Goal: Task Accomplishment & Management: Manage account settings

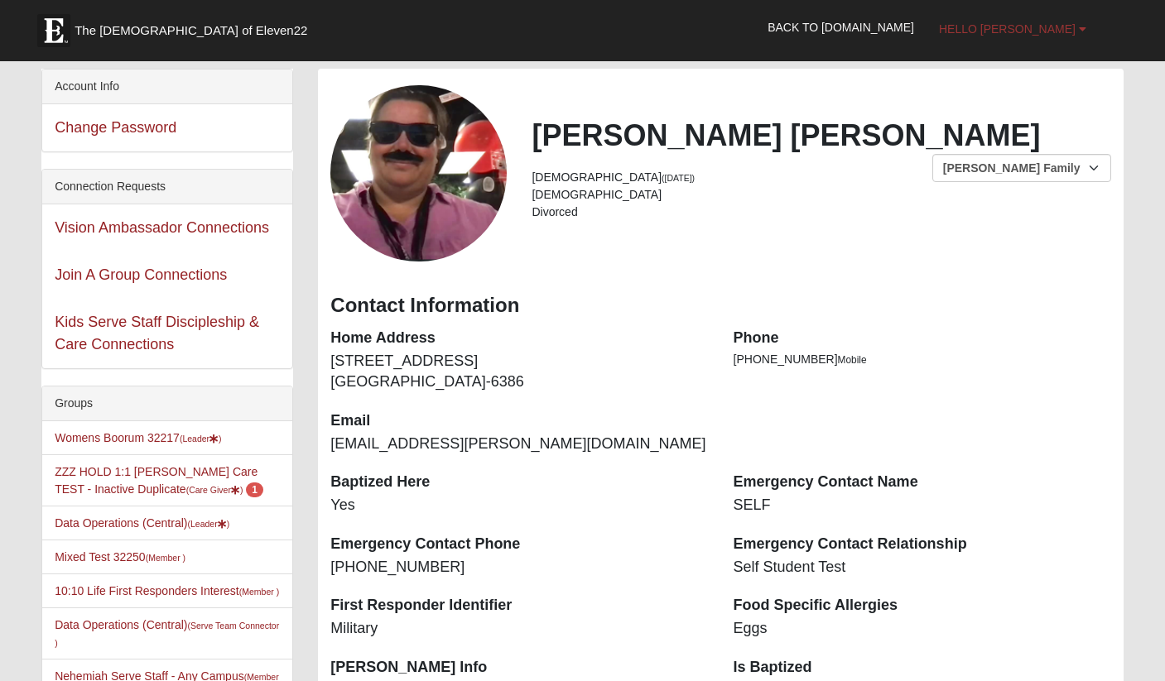
click at [1057, 28] on span "Hello [PERSON_NAME]" at bounding box center [1007, 28] width 137 height 13
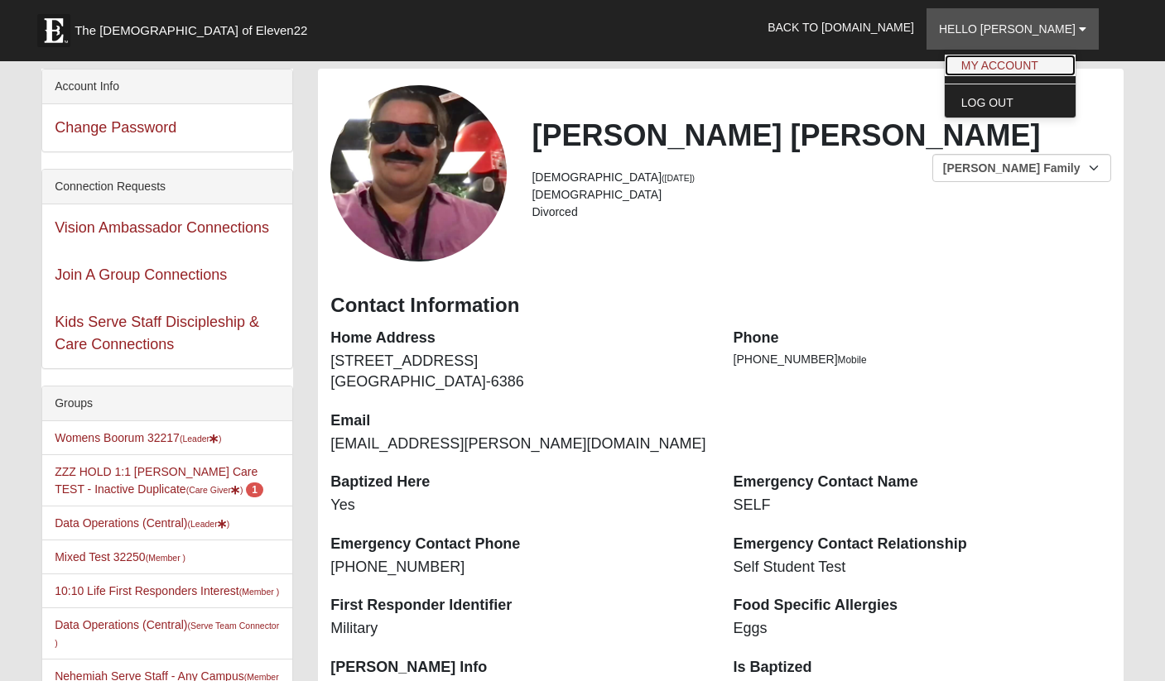
click at [1028, 66] on link "My Account" at bounding box center [1009, 66] width 131 height 22
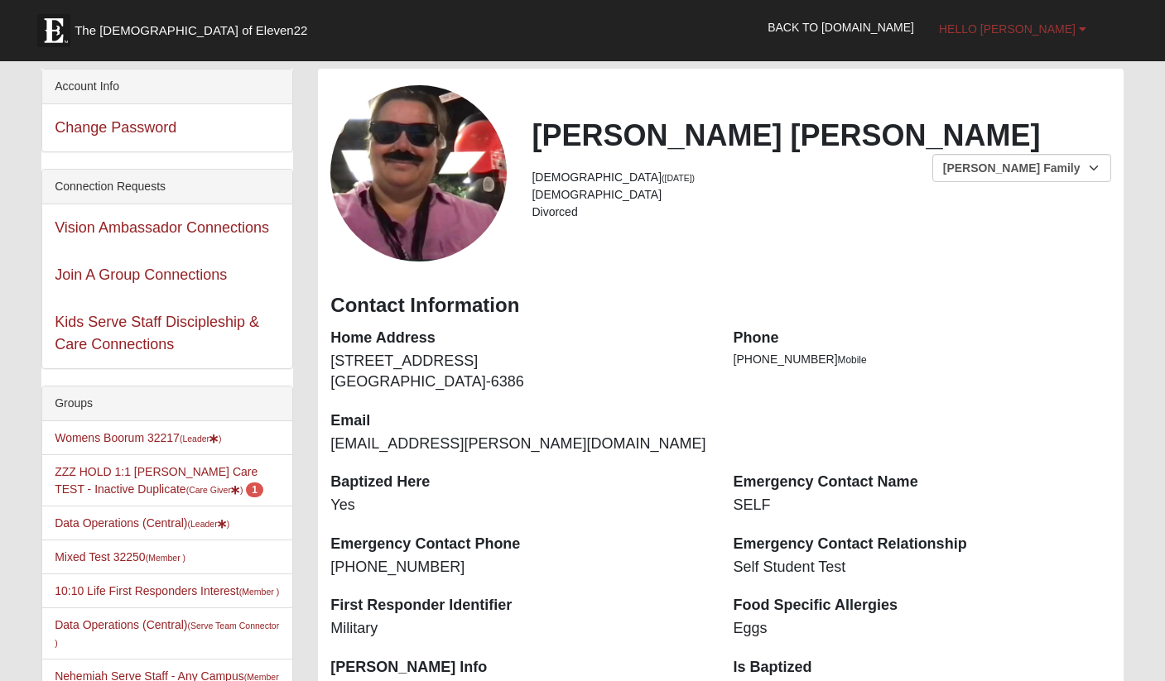
click at [1067, 30] on span "Hello [PERSON_NAME]" at bounding box center [1007, 28] width 137 height 13
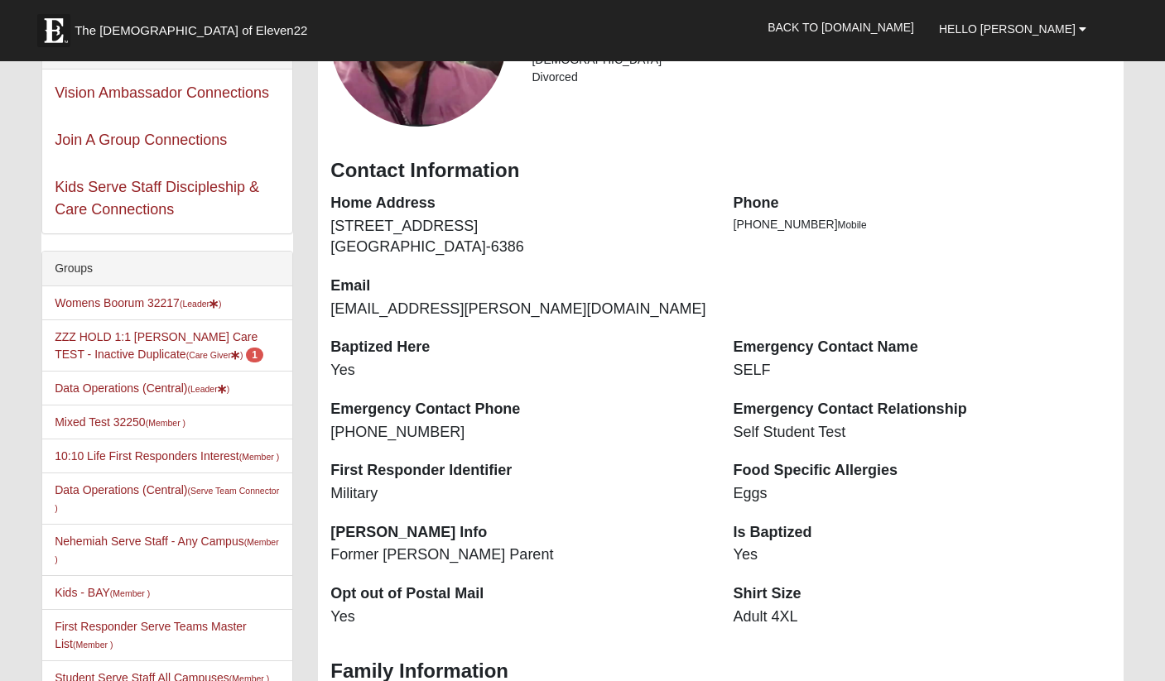
scroll to position [372, 0]
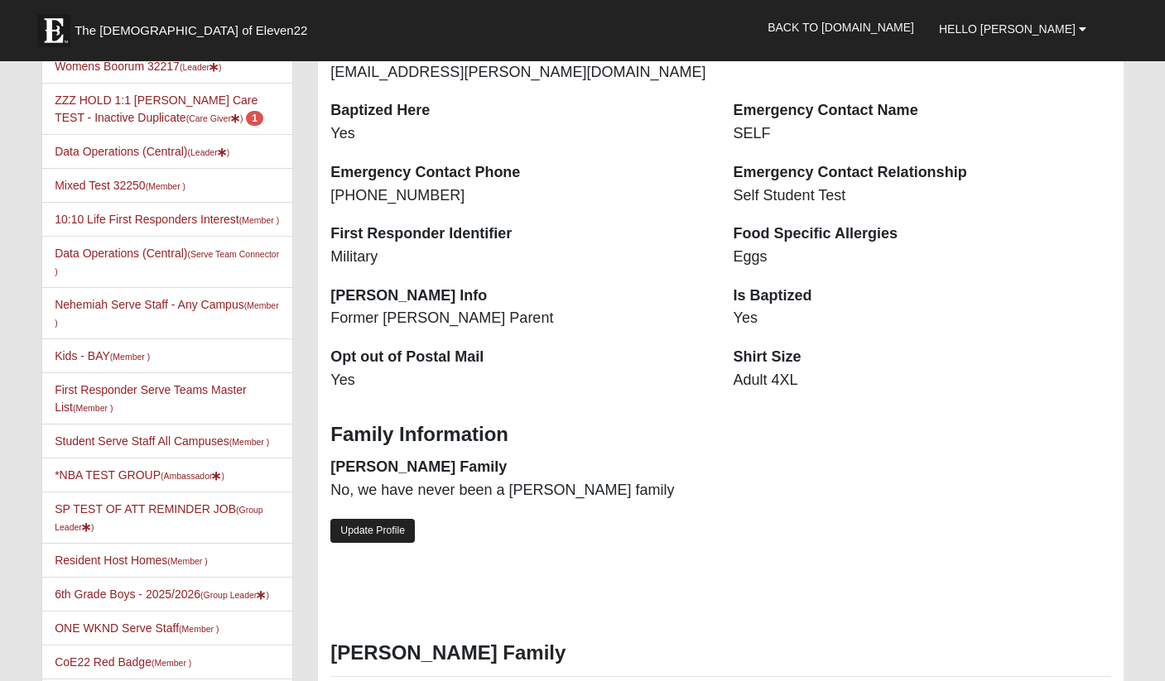
click at [377, 528] on link "Update Profile" at bounding box center [372, 531] width 84 height 24
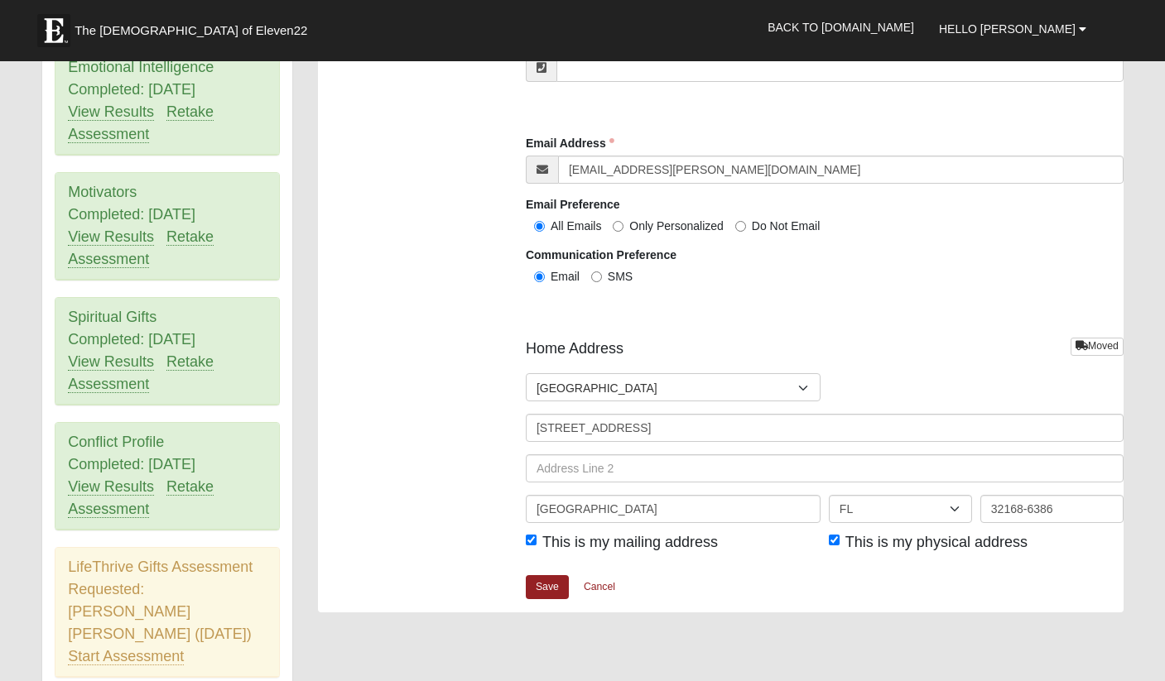
scroll to position [1955, 0]
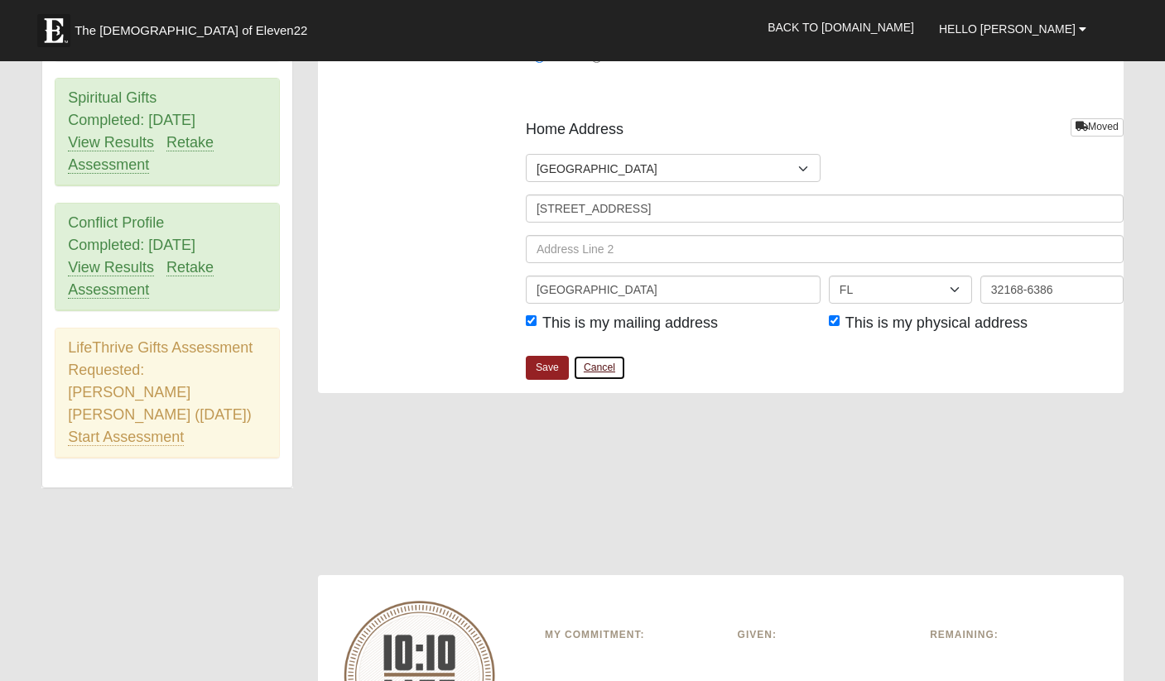
click at [599, 367] on link "Cancel" at bounding box center [599, 368] width 53 height 26
